Goal: Find specific page/section: Find specific page/section

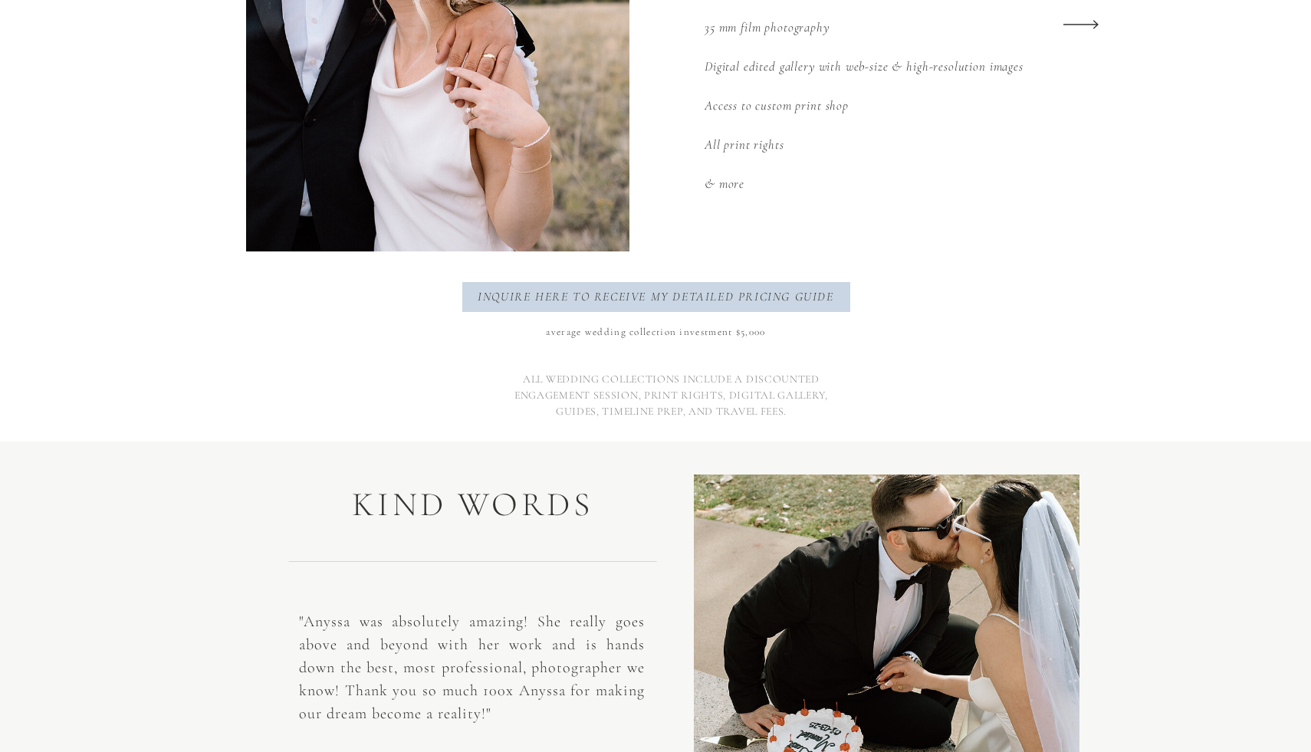
scroll to position [2312, 0]
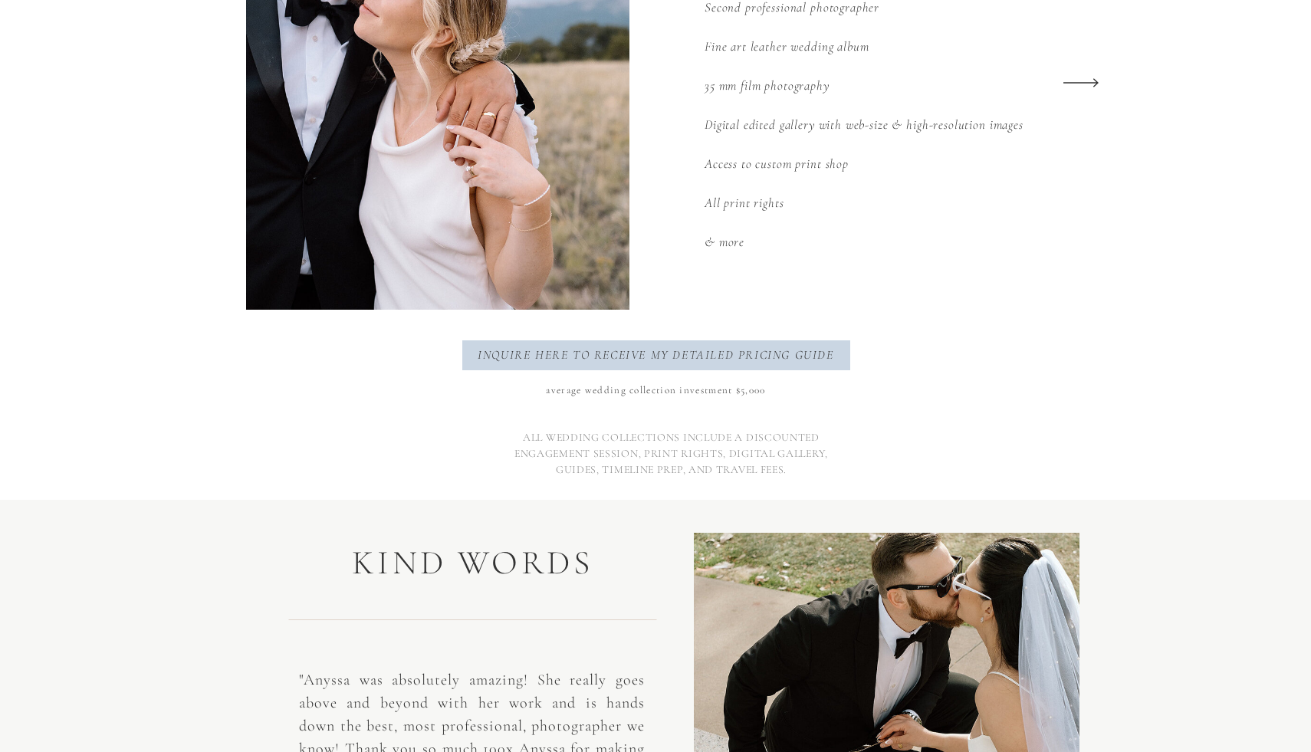
click at [1081, 86] on icon at bounding box center [1081, 83] width 46 height 60
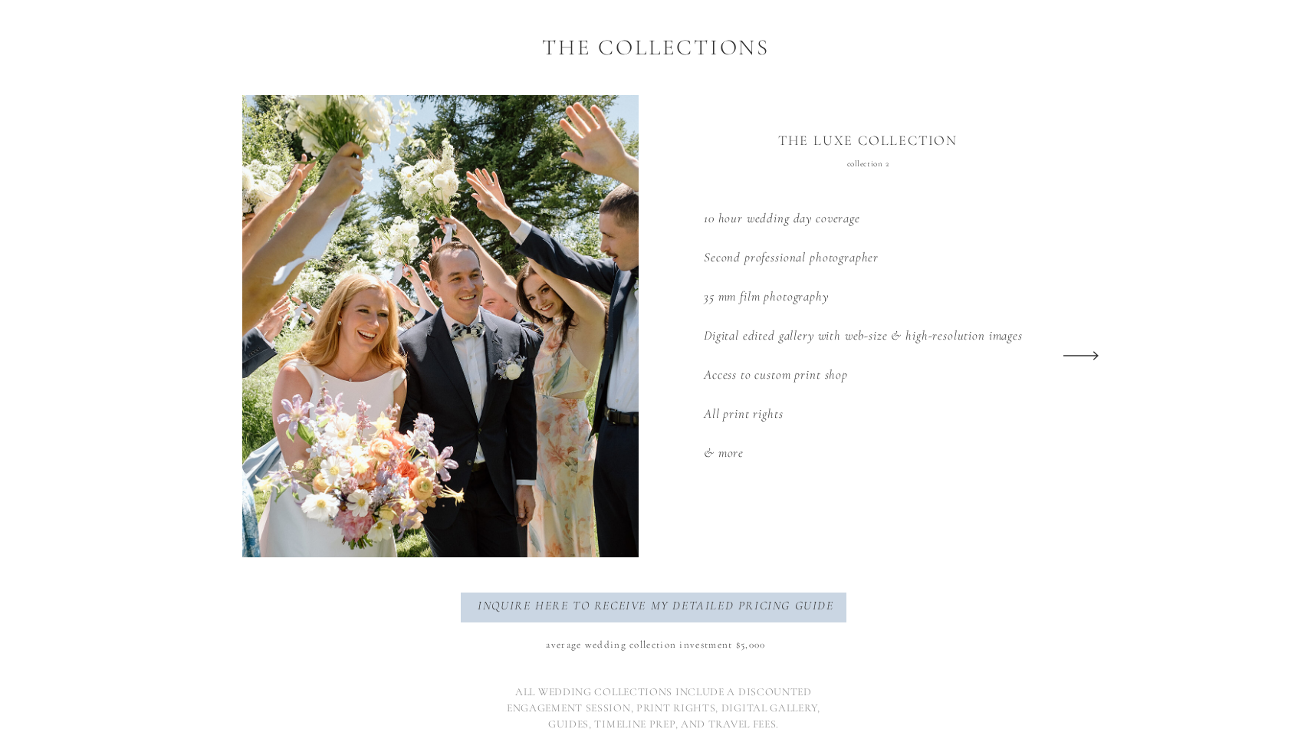
scroll to position [1975, 0]
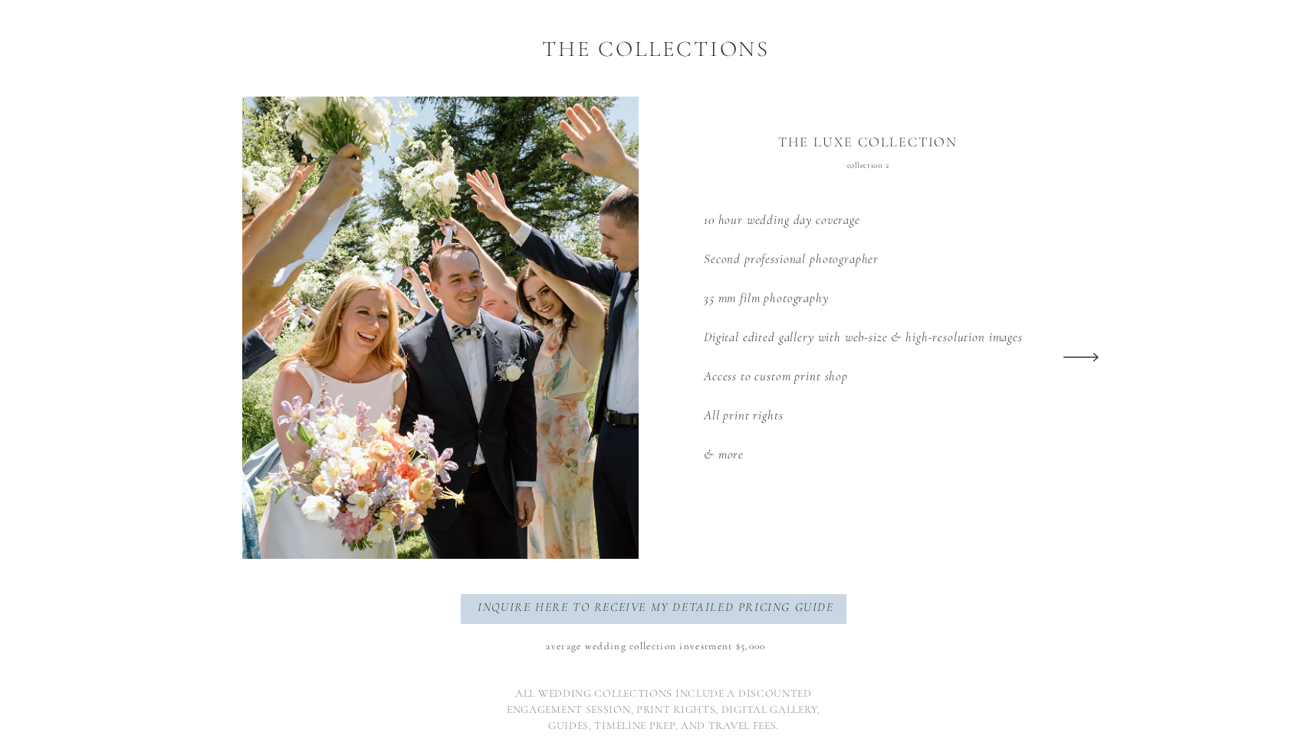
click at [1077, 353] on icon at bounding box center [1081, 357] width 46 height 60
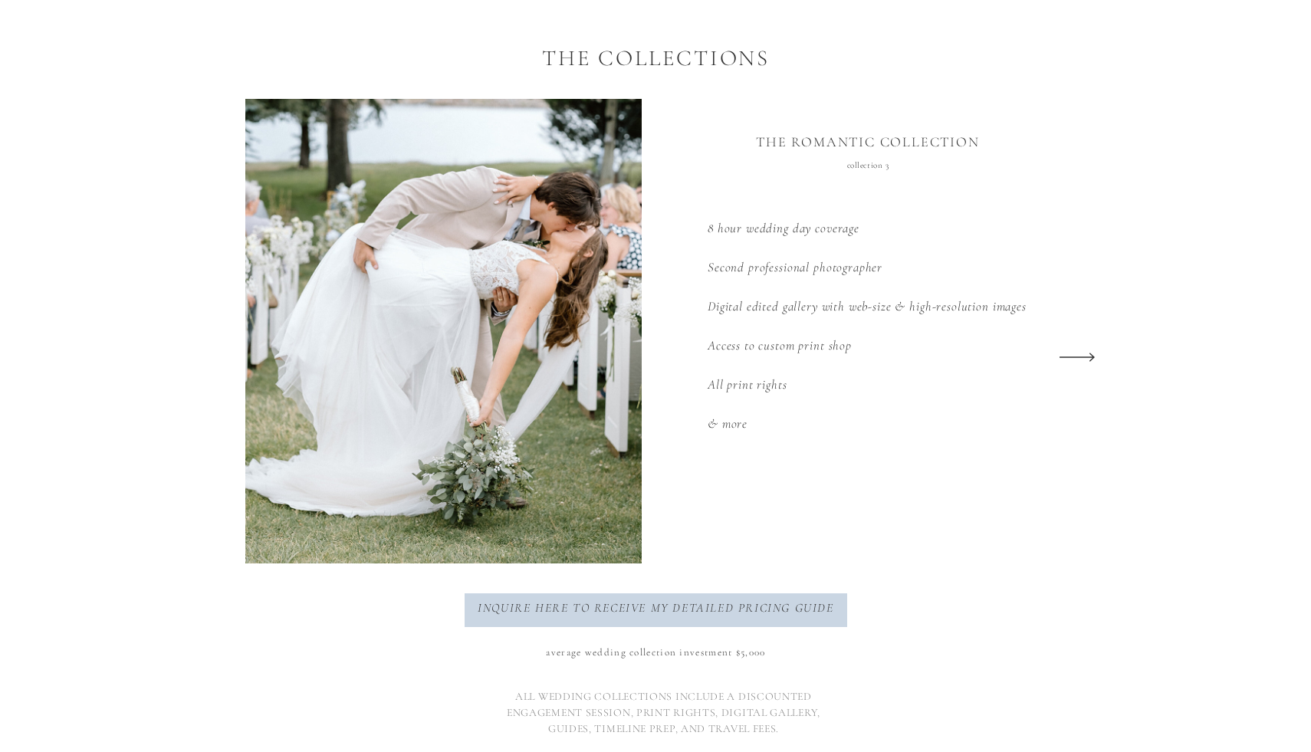
click at [1077, 353] on icon at bounding box center [1077, 357] width 46 height 60
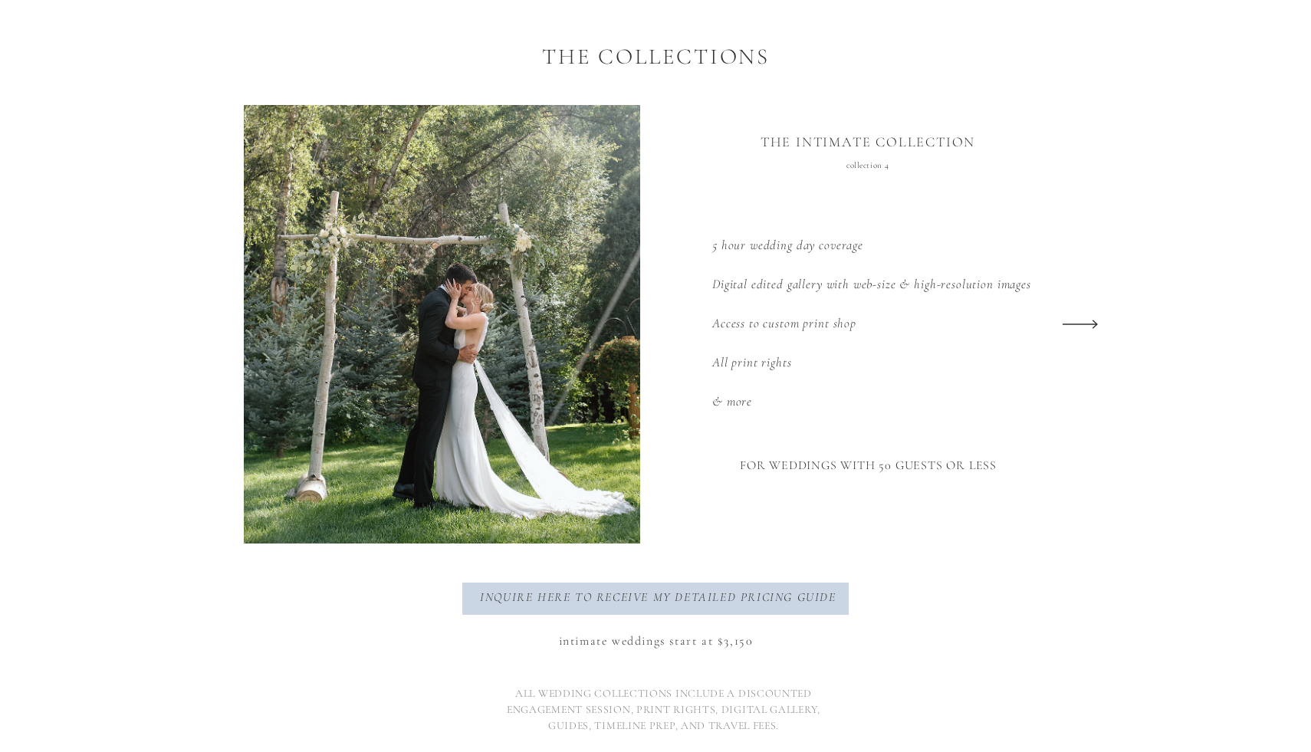
click at [1081, 333] on icon at bounding box center [1080, 324] width 46 height 60
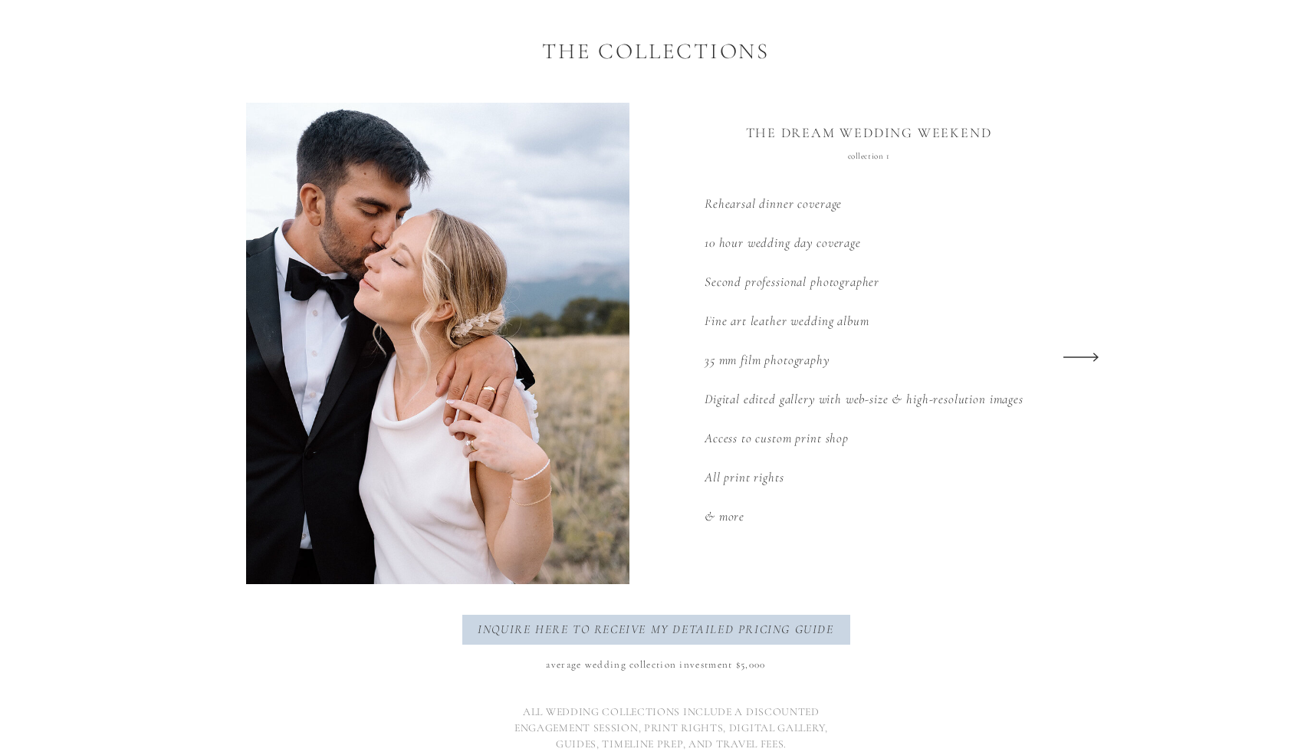
click at [1081, 333] on icon at bounding box center [1081, 357] width 46 height 60
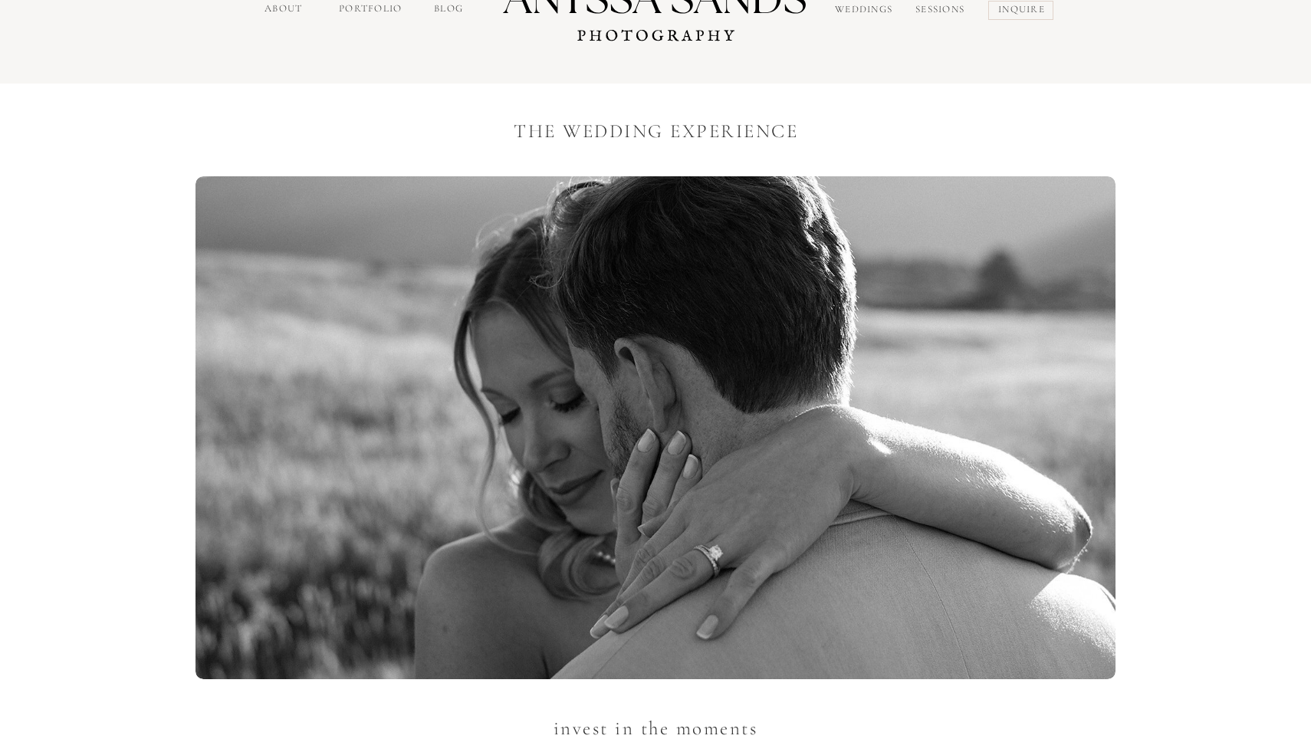
scroll to position [0, 0]
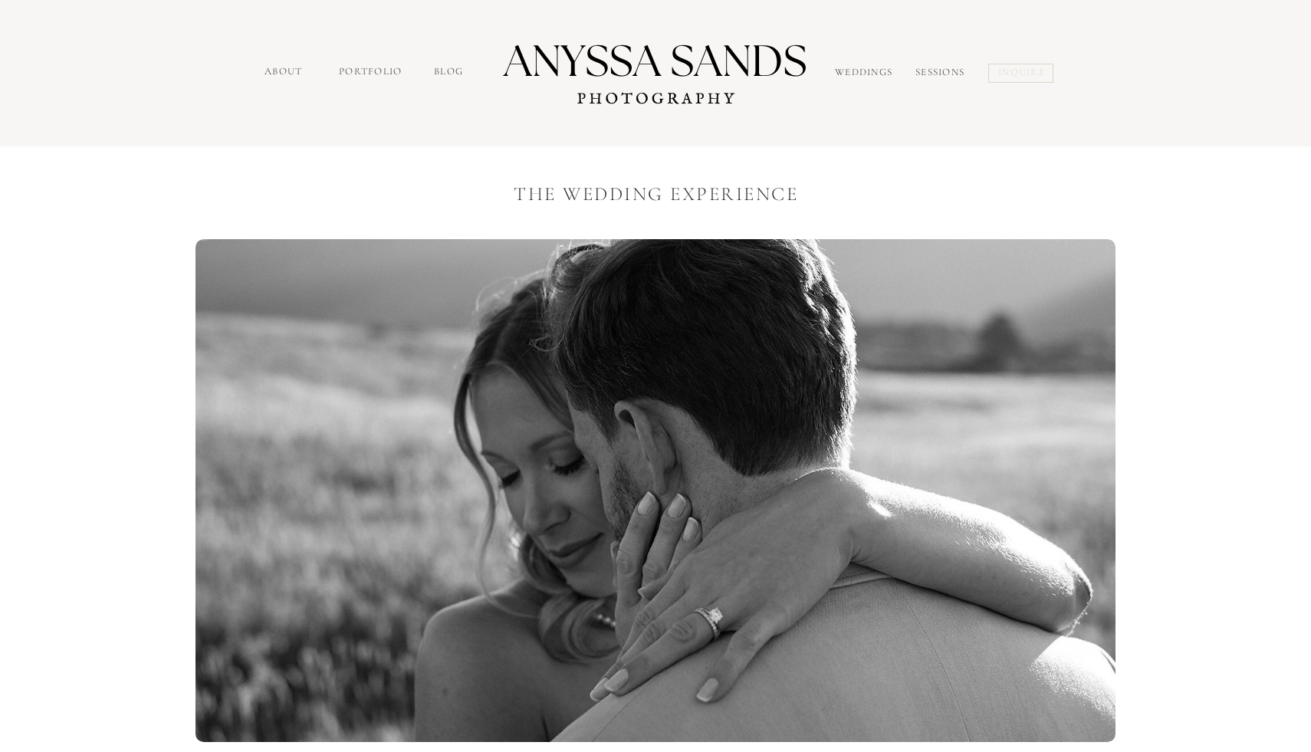
click at [1021, 75] on nav "inquire" at bounding box center [1023, 74] width 50 height 18
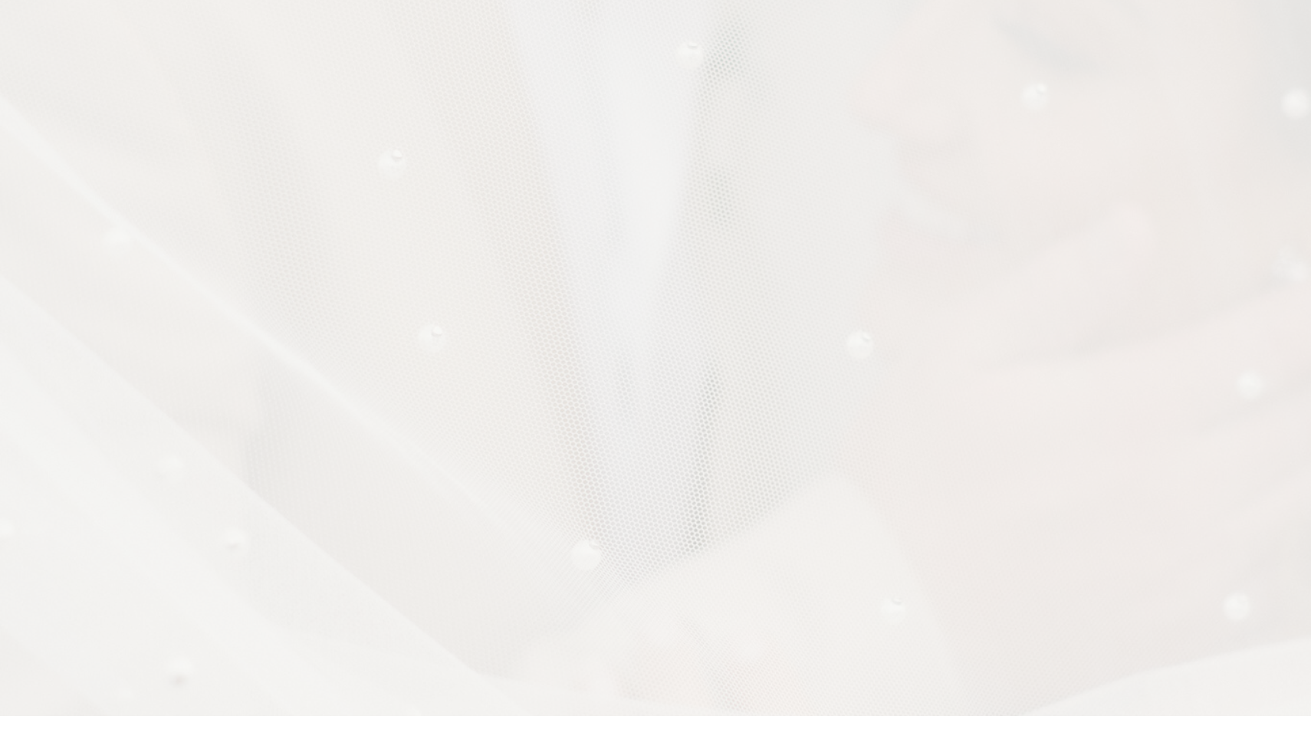
scroll to position [1393, 0]
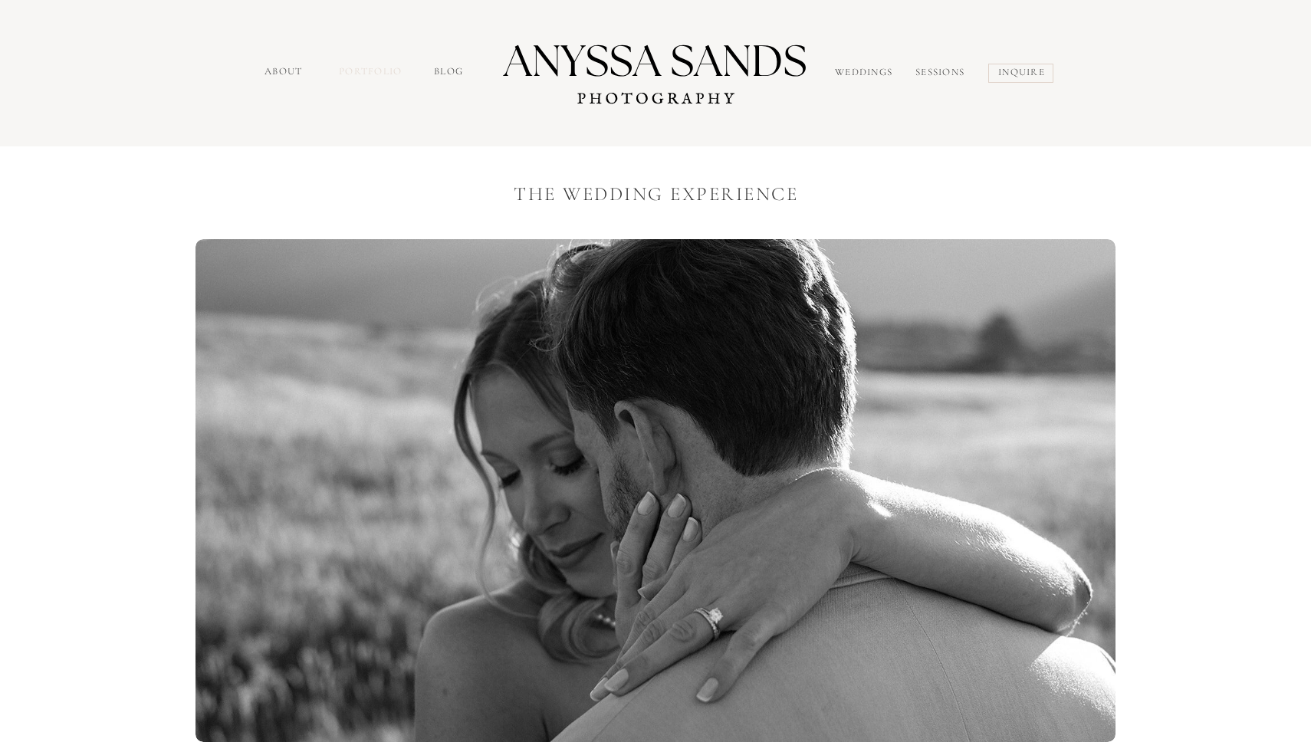
click at [357, 77] on nav "portfolio" at bounding box center [372, 73] width 66 height 18
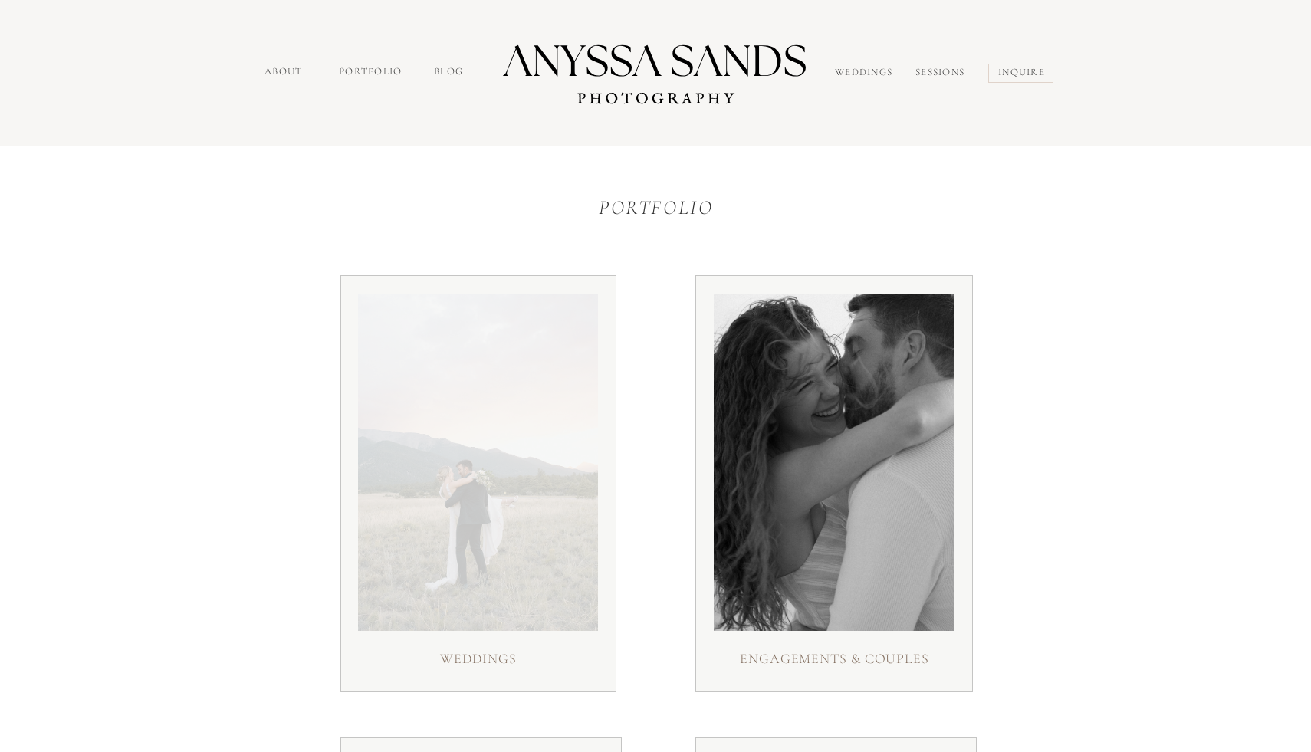
click at [436, 430] on div at bounding box center [478, 462] width 240 height 337
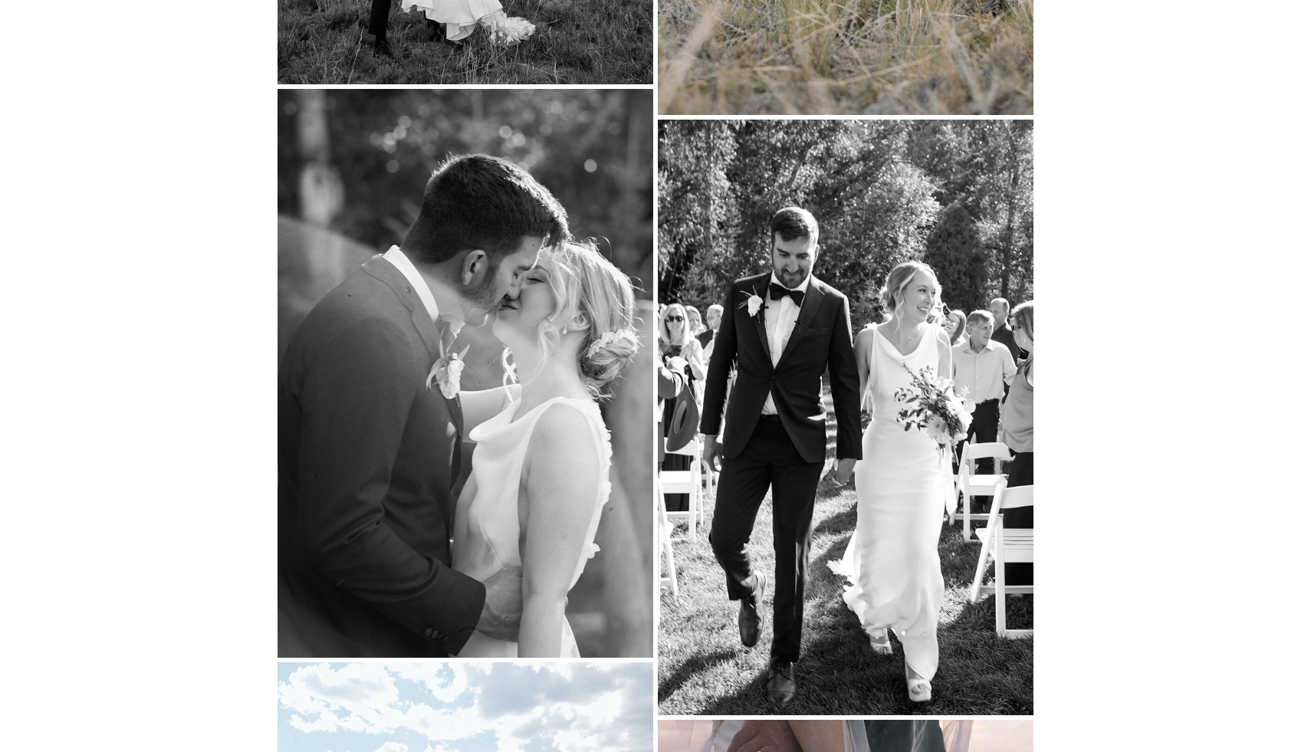
scroll to position [2406, 0]
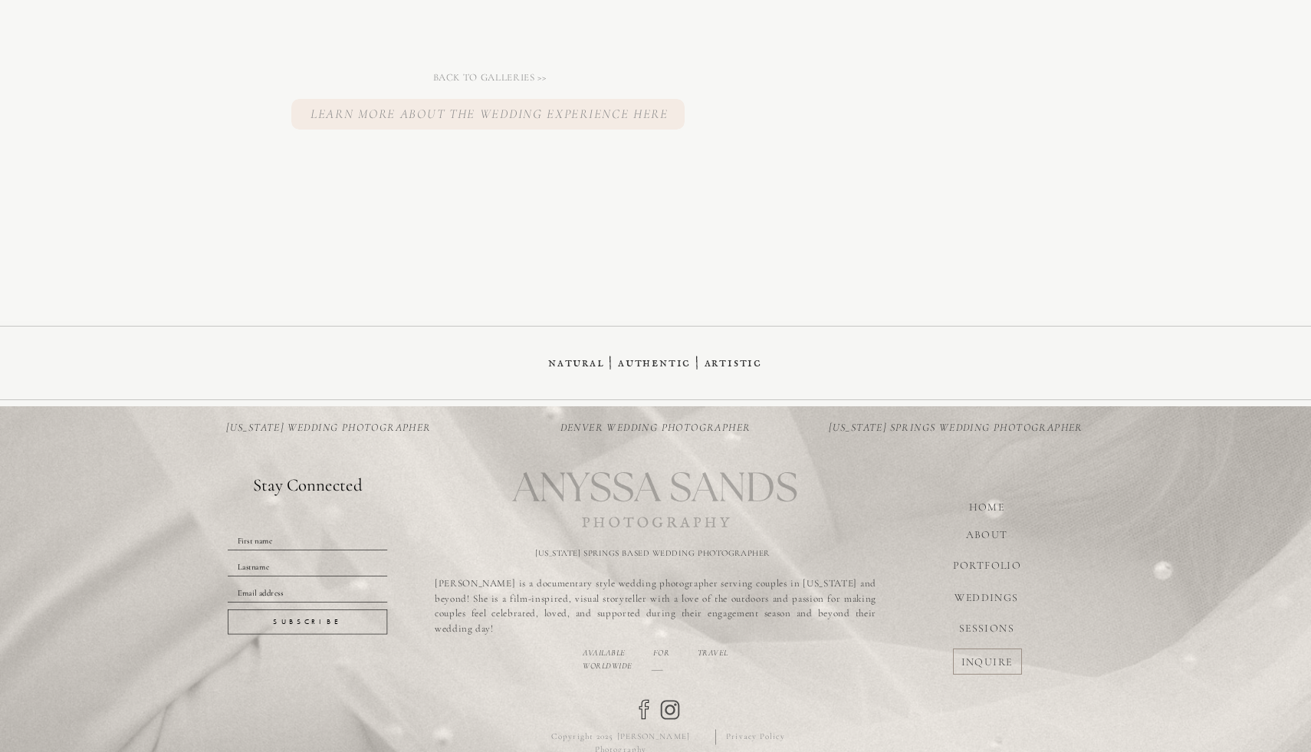
scroll to position [14849, 0]
